Goal: Information Seeking & Learning: Learn about a topic

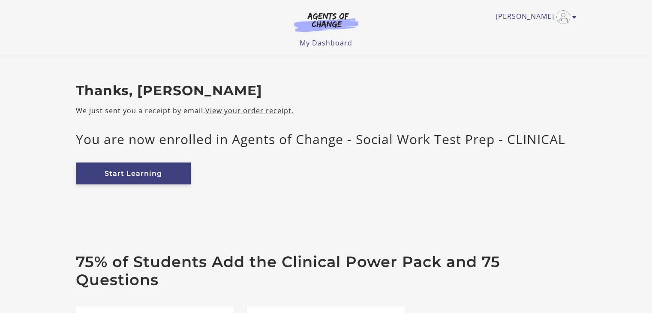
click at [132, 177] on link "Start Learning" at bounding box center [133, 174] width 115 height 22
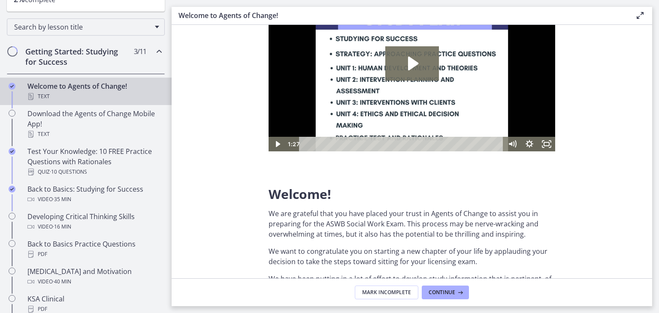
scroll to position [124, 0]
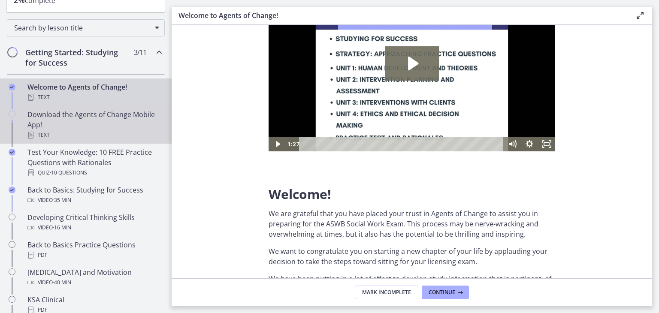
click at [131, 118] on div "Download the Agents of Change Mobile App! Text" at bounding box center [94, 124] width 134 height 31
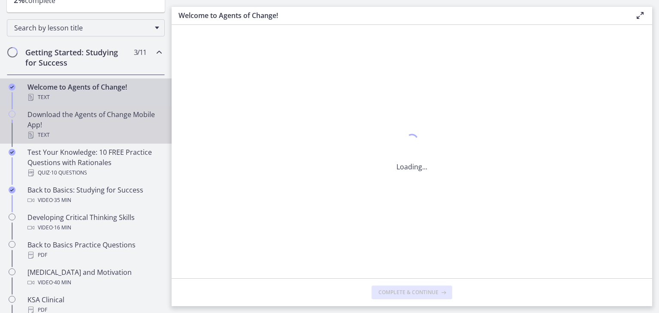
scroll to position [0, 0]
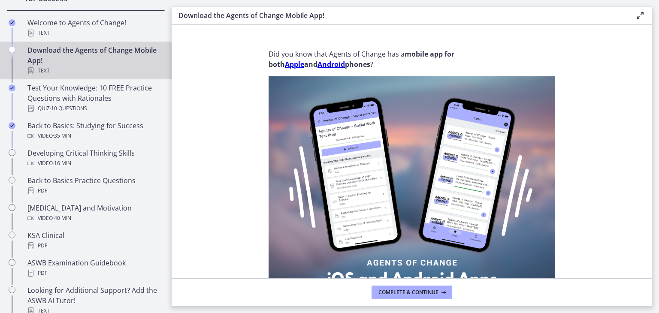
scroll to position [192, 0]
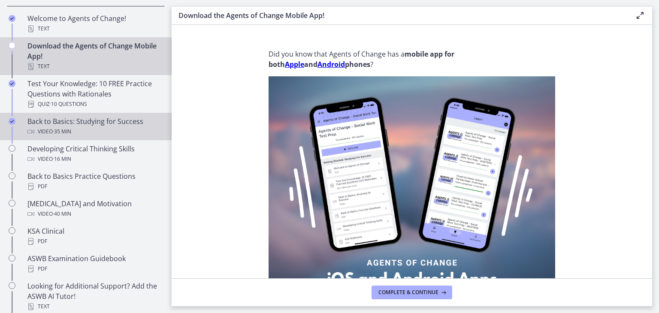
click at [121, 132] on div "Video · 35 min" at bounding box center [94, 132] width 134 height 10
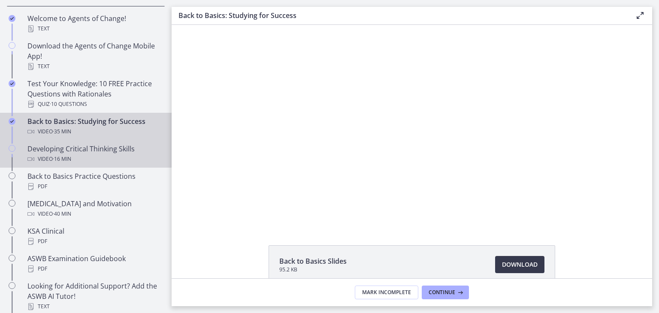
click at [108, 156] on div "Video · 16 min" at bounding box center [94, 159] width 134 height 10
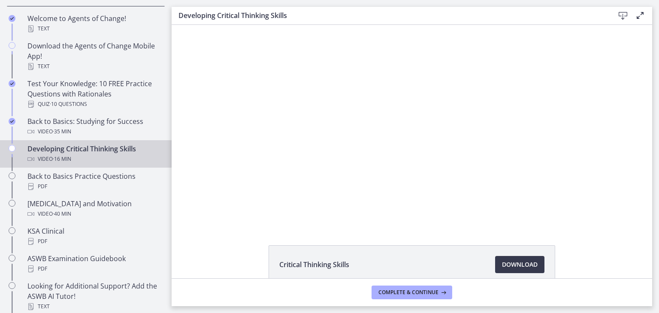
click at [505, 172] on div at bounding box center [411, 125] width 357 height 201
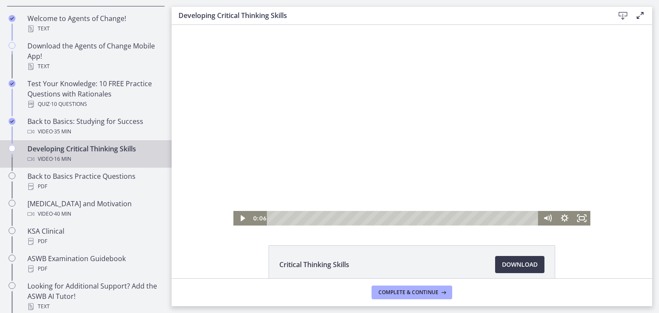
click at [561, 217] on icon "Show settings menu" at bounding box center [564, 218] width 17 height 15
click at [565, 190] on span "2x" at bounding box center [575, 189] width 21 height 15
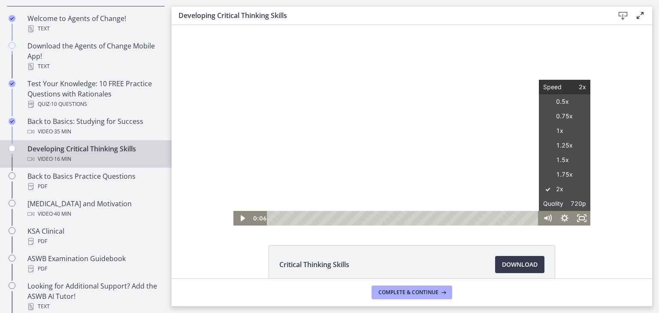
click at [564, 162] on label "1.5x" at bounding box center [564, 160] width 51 height 15
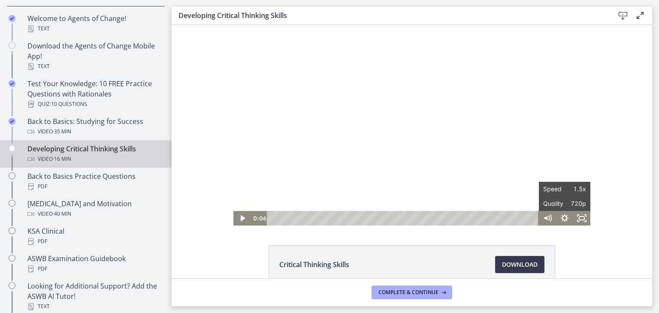
click at [539, 182] on button "Speed 1.5x" at bounding box center [564, 189] width 51 height 15
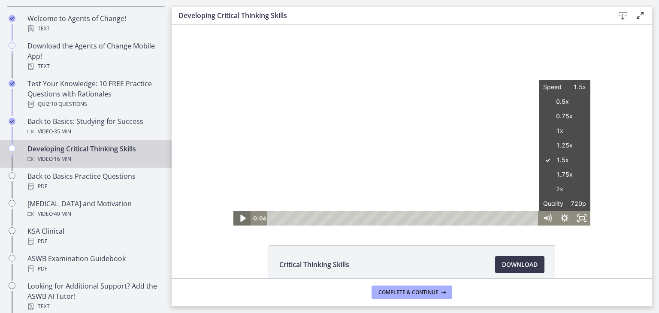
click at [234, 224] on icon "Play Video" at bounding box center [243, 219] width 21 height 18
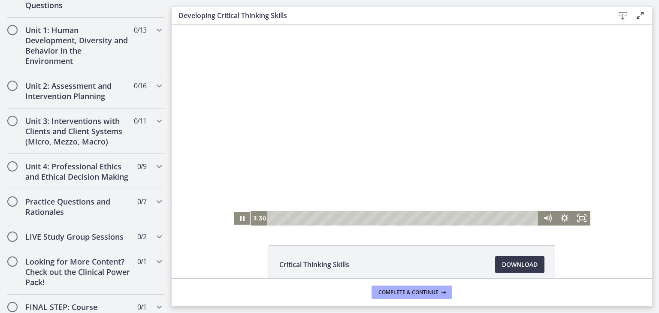
scroll to position [577, 0]
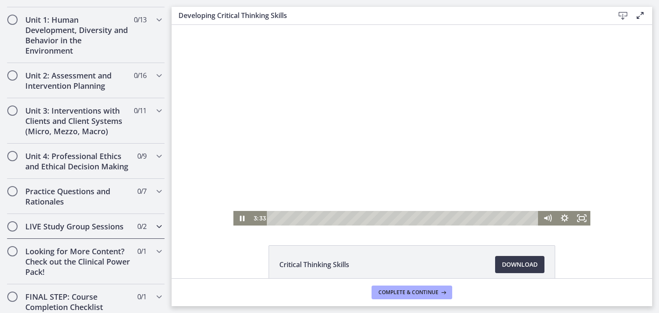
click at [158, 232] on div "LIVE Study Group Sessions 0 / 2 Completed" at bounding box center [86, 226] width 172 height 25
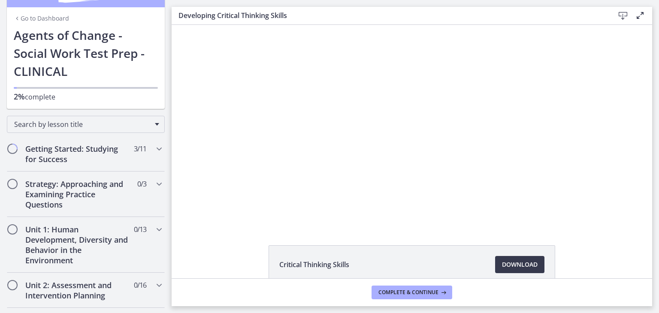
scroll to position [33, 0]
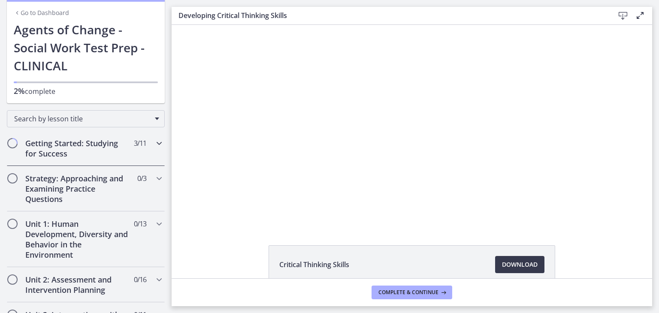
click at [154, 146] on icon "Chapters" at bounding box center [159, 143] width 10 height 10
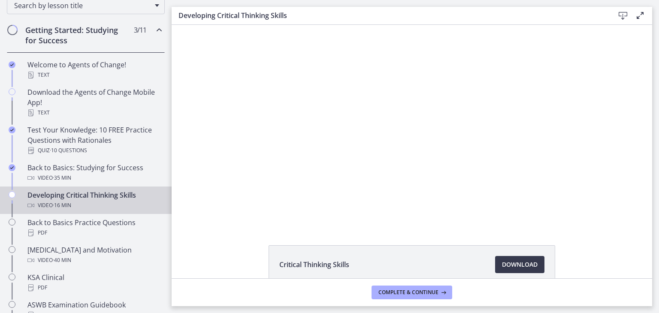
scroll to position [152, 0]
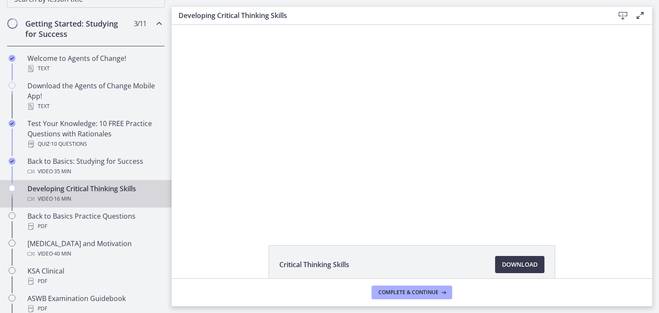
click at [177, 133] on div "Click for sound @keyframes VOLUME_SMALL_WAVE_FLASH { 0% { opacity: 0; } 33% { o…" at bounding box center [412, 125] width 480 height 201
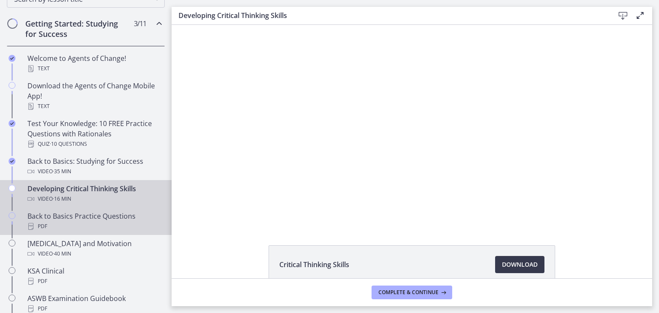
click at [112, 221] on div "PDF" at bounding box center [94, 226] width 134 height 10
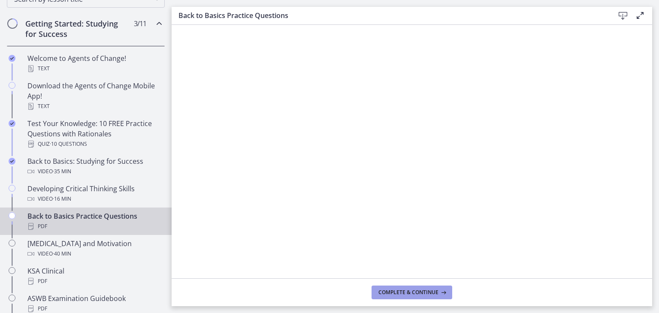
click at [377, 291] on button "Complete & continue" at bounding box center [412, 293] width 81 height 14
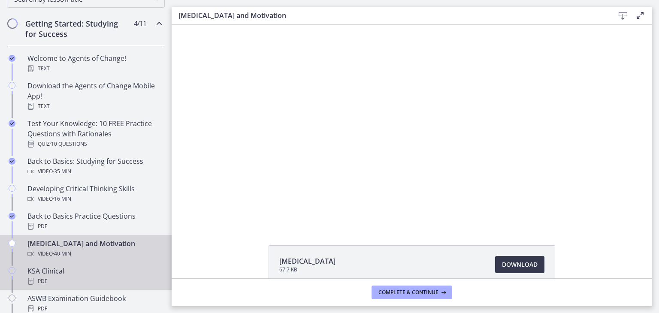
click at [80, 270] on div "KSA Clinical PDF" at bounding box center [94, 276] width 134 height 21
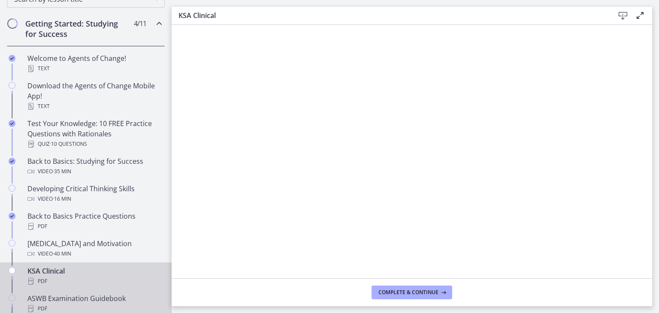
click at [108, 297] on div "ASWB Examination Guidebook PDF" at bounding box center [94, 303] width 134 height 21
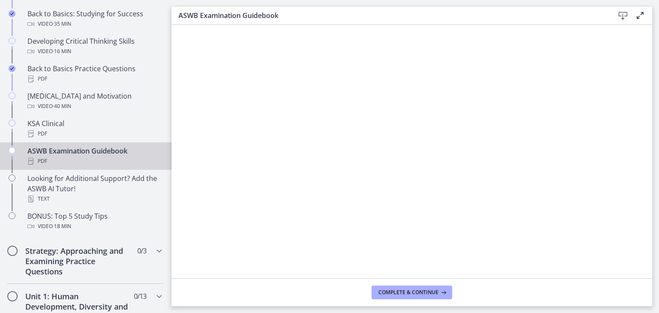
scroll to position [315, 0]
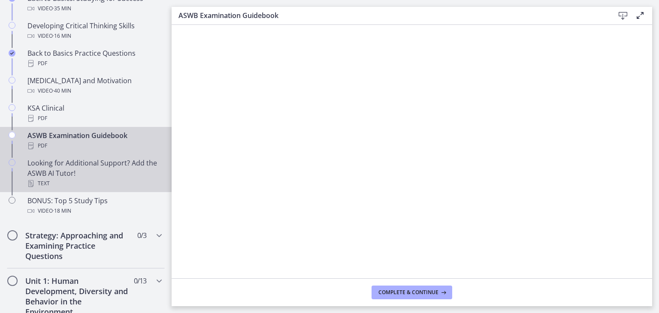
click at [78, 175] on div "Looking for Additional Support? Add the ASWB AI Tutor! Text" at bounding box center [94, 173] width 134 height 31
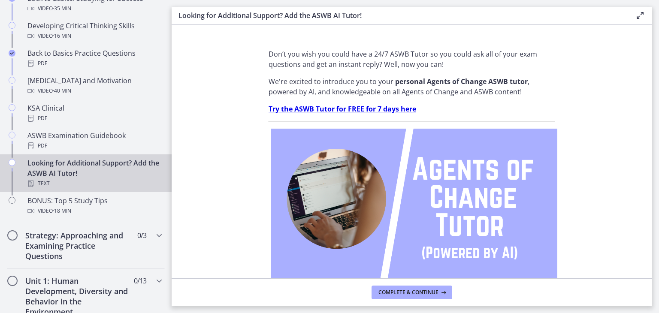
drag, startPoint x: 653, startPoint y: 106, endPoint x: 652, endPoint y: 124, distance: 18.0
click at [652, 124] on main "Looking for Additional Support? Add the ASWB AI Tutor! Enable fullscreen Don’t …" at bounding box center [415, 156] width 487 height 313
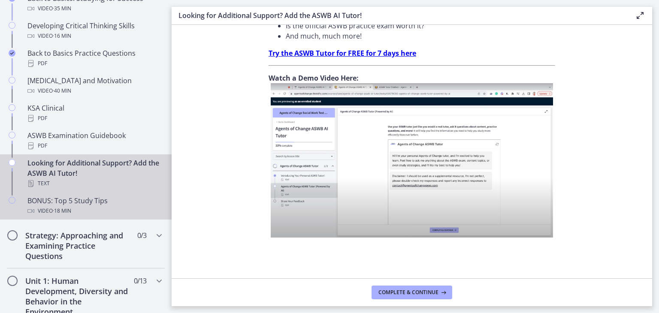
click at [91, 206] on div "Video · 18 min" at bounding box center [94, 211] width 134 height 10
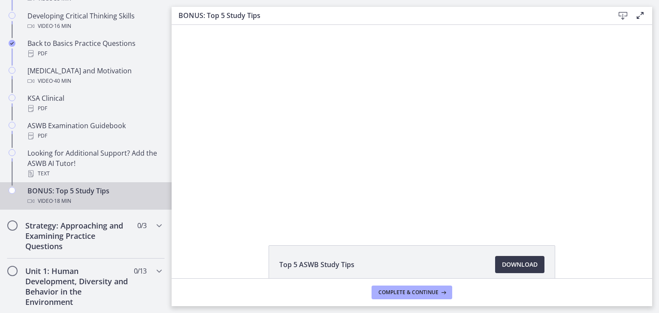
scroll to position [326, 0]
drag, startPoint x: 169, startPoint y: 95, endPoint x: 21, endPoint y: 162, distance: 162.8
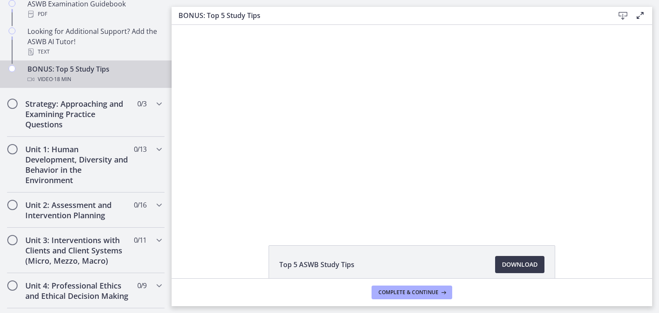
scroll to position [450, 0]
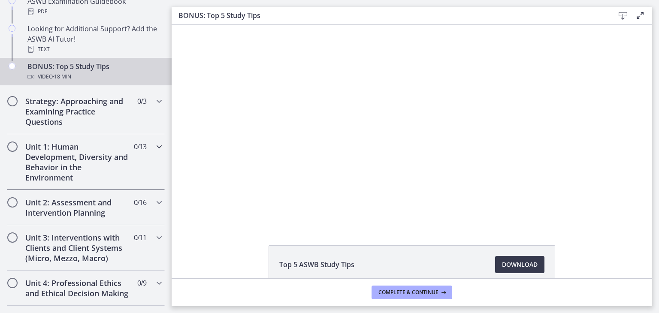
click at [154, 148] on icon "Chapters" at bounding box center [159, 147] width 10 height 10
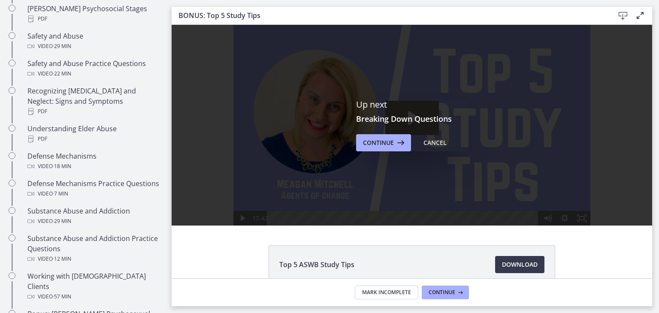
scroll to position [0, 0]
